Goal: Navigation & Orientation: Find specific page/section

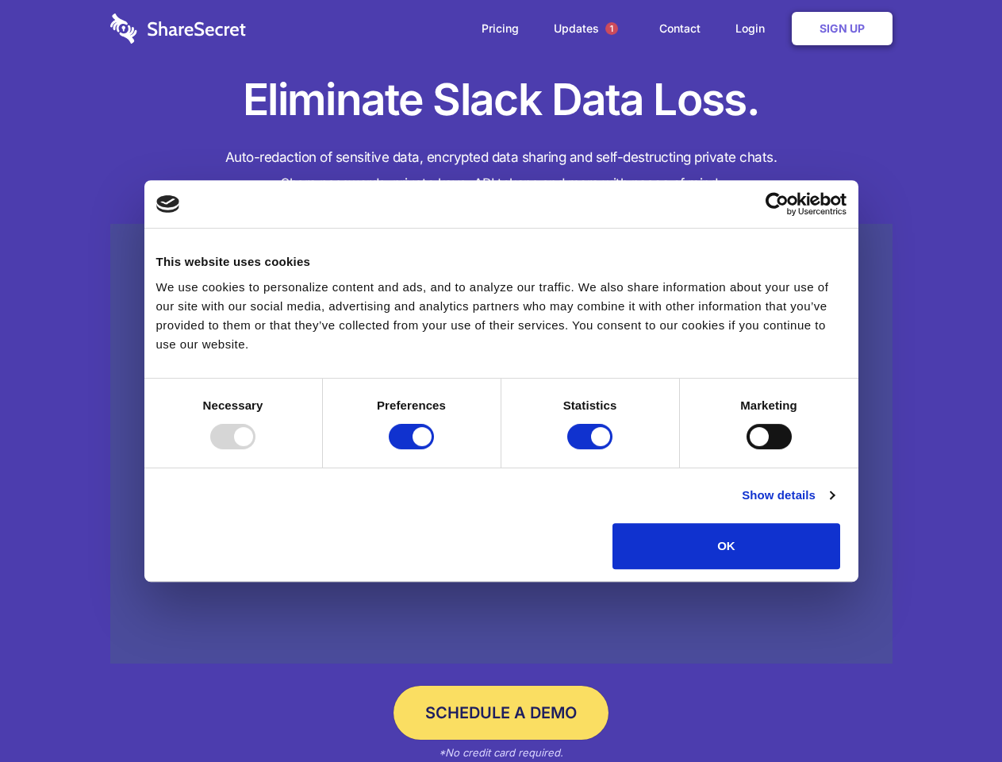
click at [256, 449] on div at bounding box center [232, 436] width 45 height 25
click at [434, 449] on input "Preferences" at bounding box center [411, 436] width 45 height 25
checkbox input "false"
click at [592, 449] on input "Statistics" at bounding box center [589, 436] width 45 height 25
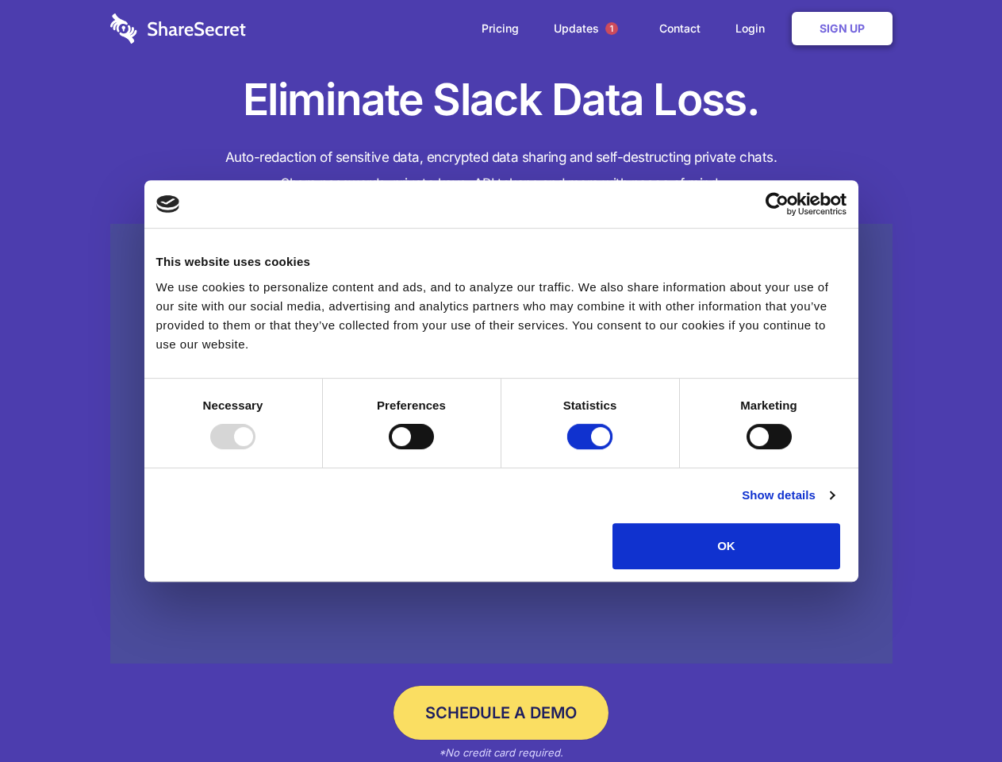
checkbox input "false"
click at [747, 449] on input "Marketing" at bounding box center [769, 436] width 45 height 25
checkbox input "true"
click at [834, 505] on link "Show details" at bounding box center [788, 495] width 92 height 19
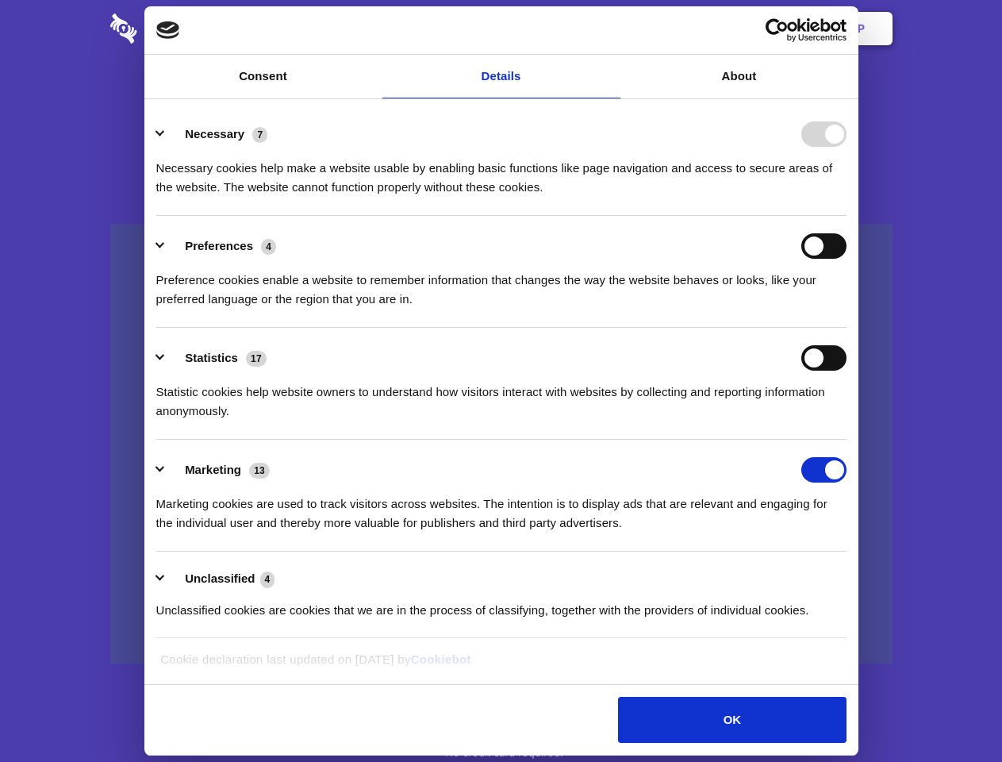
click at [847, 216] on li "Necessary 7 Necessary cookies help make a website usable by enabling basic func…" at bounding box center [501, 160] width 690 height 112
click at [611, 29] on span "1" at bounding box center [612, 28] width 13 height 13
